Goal: Transaction & Acquisition: Book appointment/travel/reservation

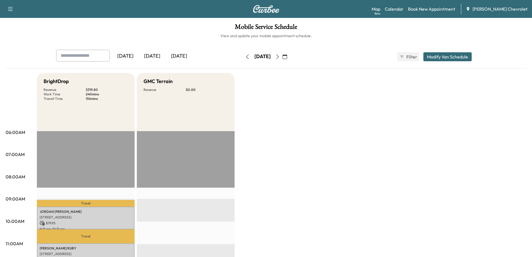
scroll to position [140, 0]
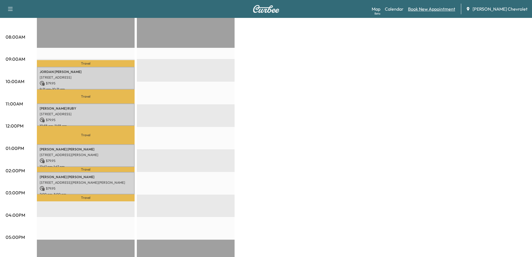
click at [454, 8] on link "Book New Appointment" at bounding box center [431, 9] width 47 height 7
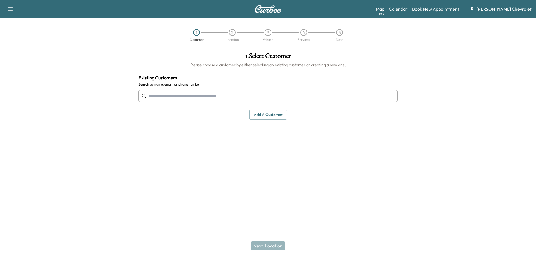
click at [224, 96] on input "text" at bounding box center [268, 96] width 259 height 12
click at [193, 97] on input "text" at bounding box center [268, 96] width 259 height 12
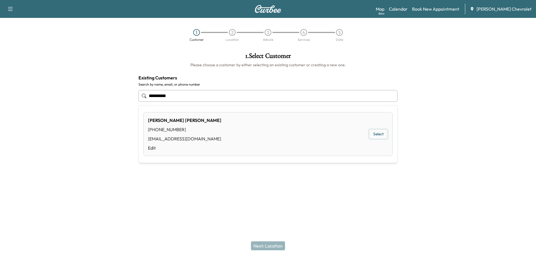
click at [378, 135] on button "Select" at bounding box center [378, 134] width 19 height 10
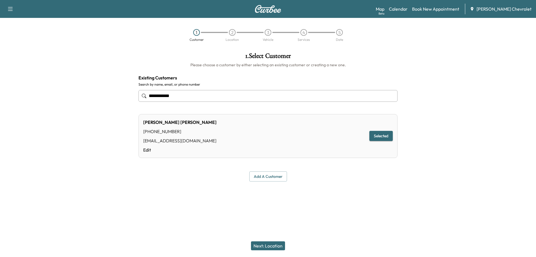
type input "**********"
click at [265, 243] on button "Next: Location" at bounding box center [268, 245] width 34 height 9
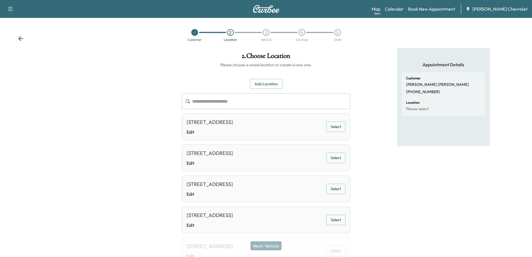
click at [241, 102] on input "text" at bounding box center [271, 101] width 158 height 16
click at [333, 130] on button "Select" at bounding box center [335, 127] width 19 height 10
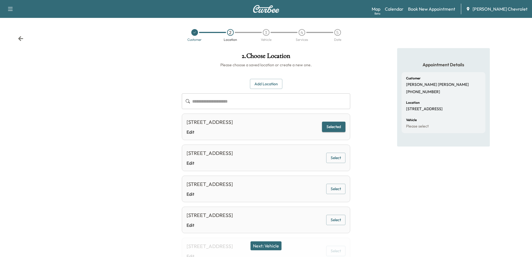
click at [270, 247] on button "Next: Vehicle" at bounding box center [266, 245] width 31 height 9
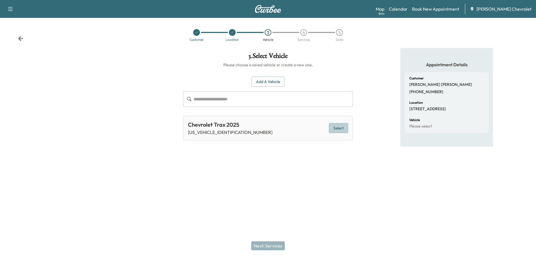
click at [336, 127] on button "Select" at bounding box center [338, 128] width 19 height 10
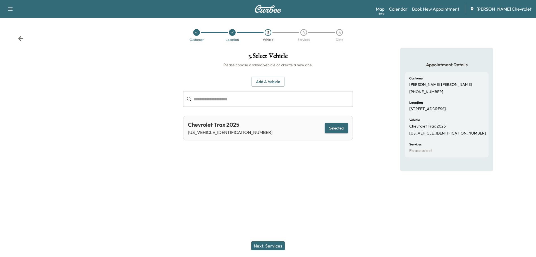
click at [263, 247] on button "Next: Services" at bounding box center [268, 245] width 34 height 9
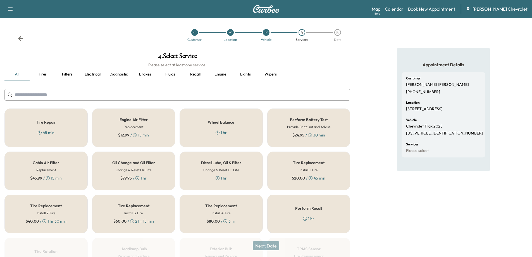
drag, startPoint x: 131, startPoint y: 168, endPoint x: 135, endPoint y: 177, distance: 9.6
click at [131, 169] on h6 "Change & Reset Oil Life" at bounding box center [134, 169] width 36 height 5
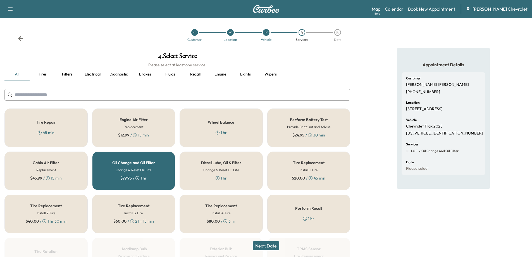
click at [260, 247] on button "Next: Date" at bounding box center [266, 245] width 27 height 9
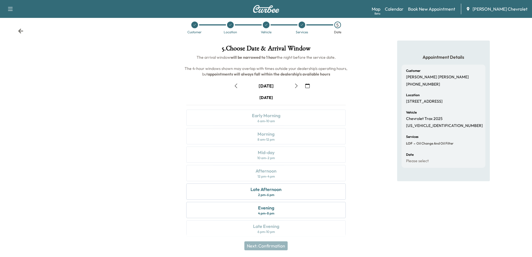
scroll to position [12, 0]
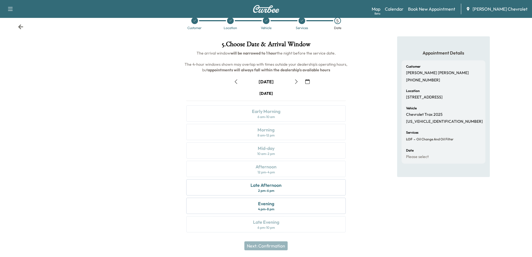
click at [295, 82] on icon "button" at bounding box center [296, 81] width 4 height 4
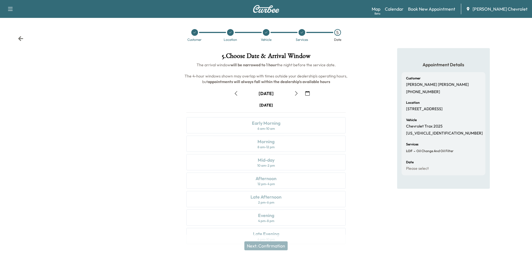
click at [297, 95] on icon "button" at bounding box center [296, 93] width 4 height 4
click at [236, 94] on icon "button" at bounding box center [236, 93] width 4 height 4
click at [296, 95] on icon "button" at bounding box center [296, 93] width 4 height 4
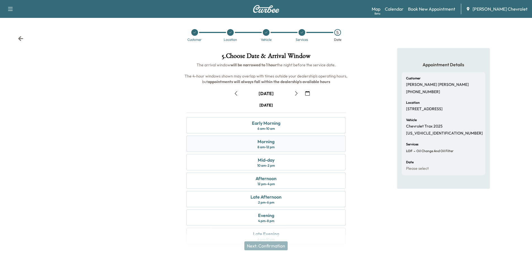
click at [279, 142] on div "Morning 8 am - 12 pm" at bounding box center [266, 144] width 160 height 16
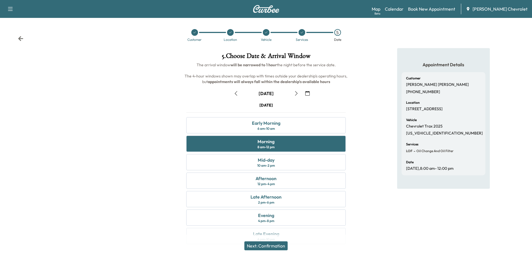
click at [277, 246] on button "Next: Confirmation" at bounding box center [265, 245] width 43 height 9
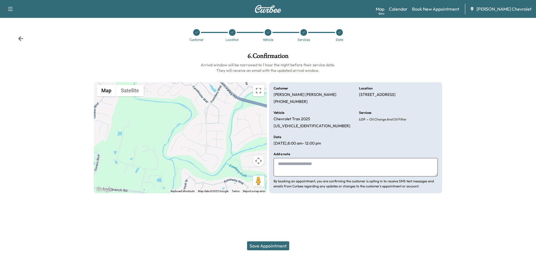
click at [282, 245] on button "Save Appointment" at bounding box center [268, 245] width 42 height 9
